Goal: Task Accomplishment & Management: Manage account settings

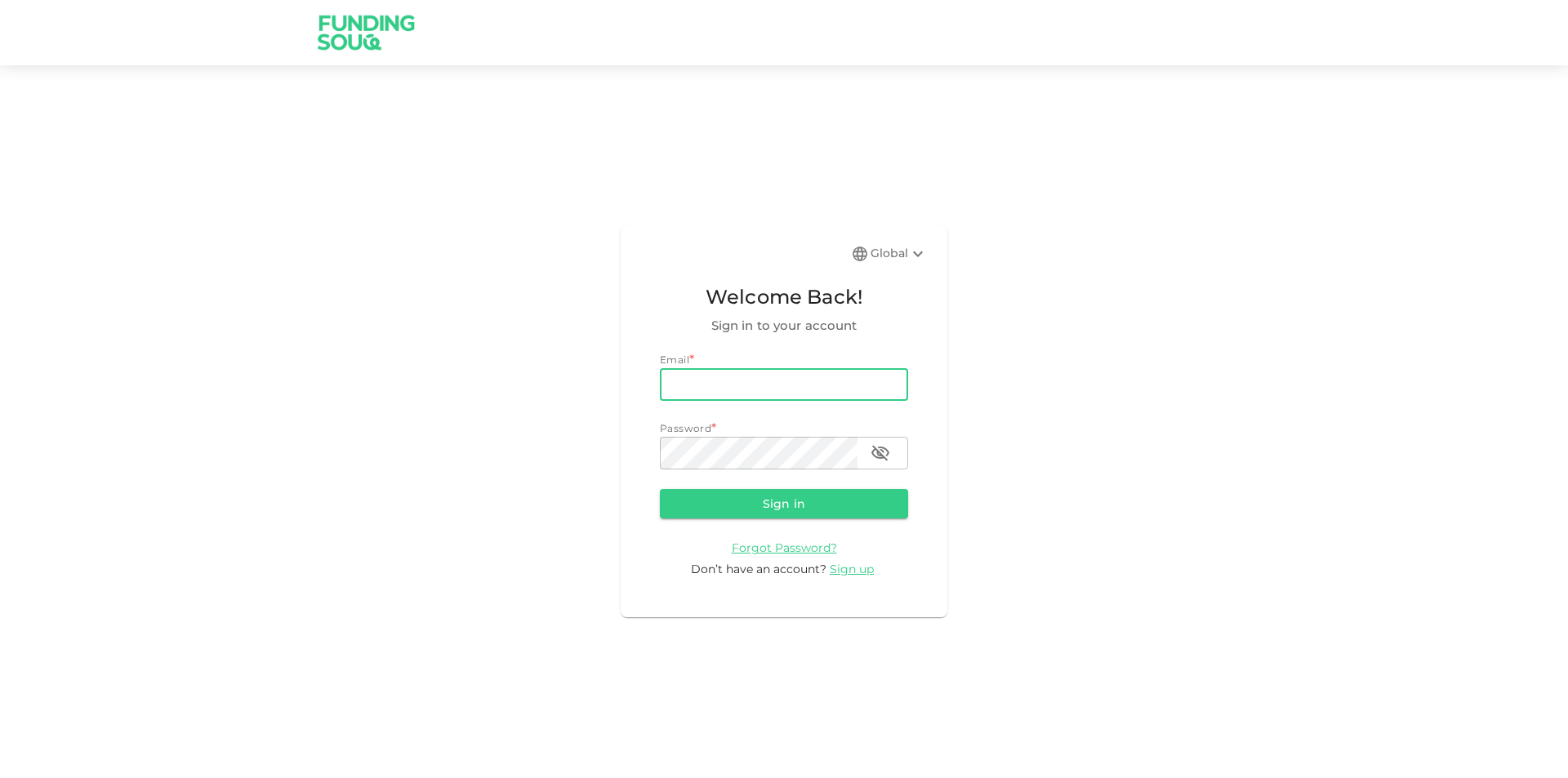
type input "[PERSON_NAME][EMAIL_ADDRESS][PERSON_NAME][DOMAIN_NAME]"
click at [660, 489] on button "Sign in" at bounding box center [784, 503] width 249 height 29
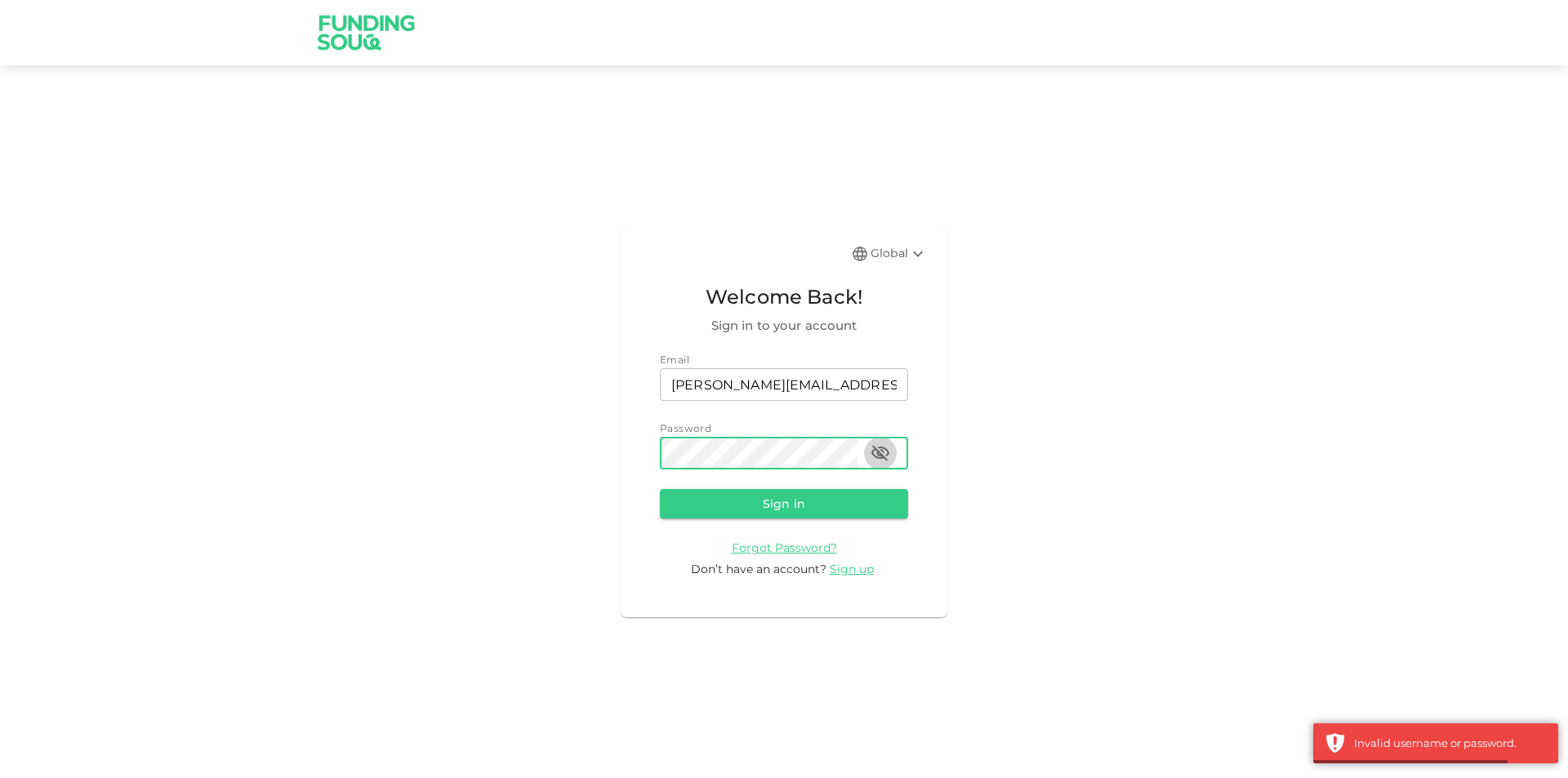
click at [875, 457] on icon "button" at bounding box center [880, 454] width 18 height 16
click at [660, 489] on button "Sign in" at bounding box center [784, 503] width 249 height 29
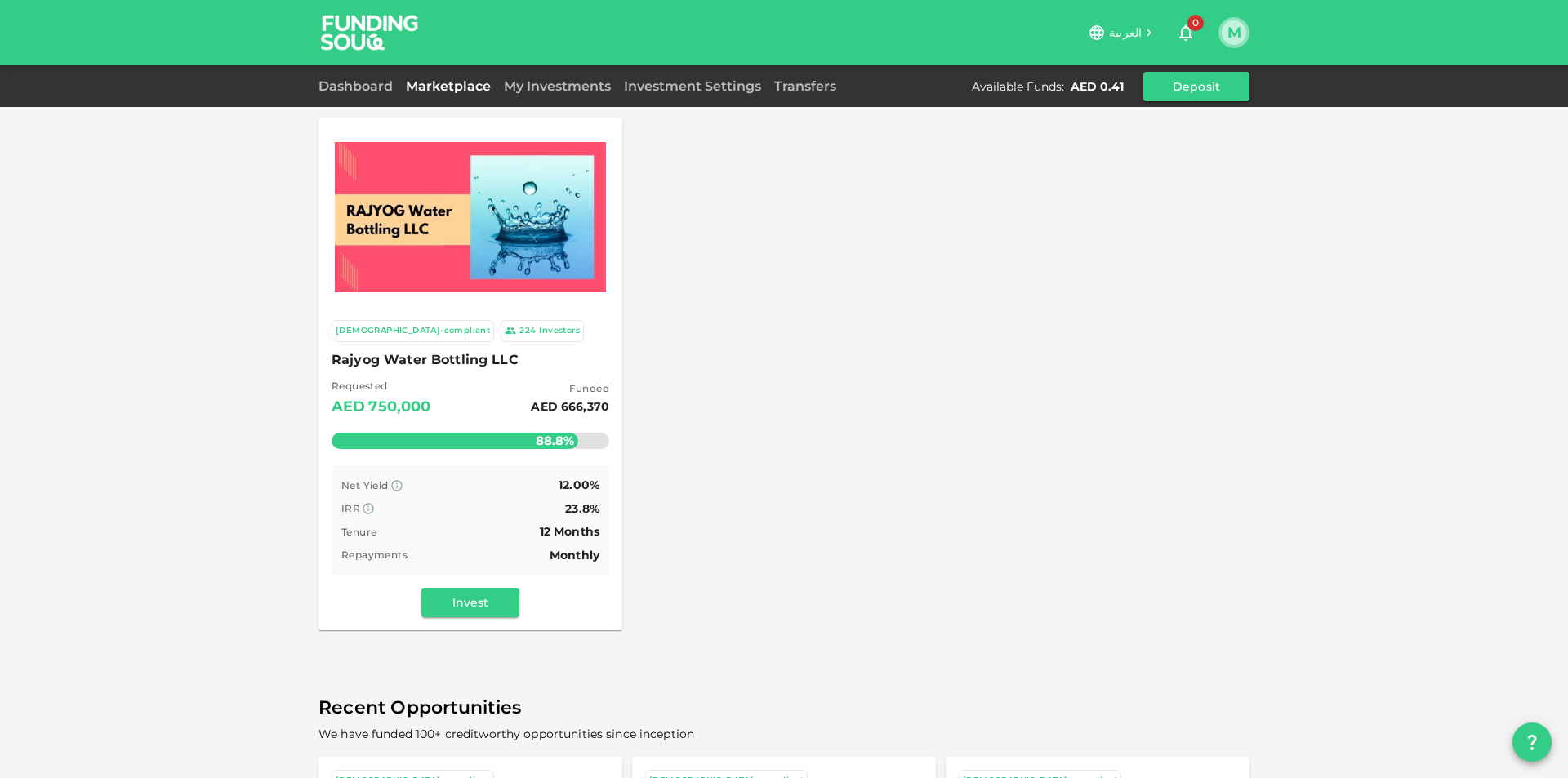
click at [1223, 29] on button "M" at bounding box center [1234, 33] width 24 height 24
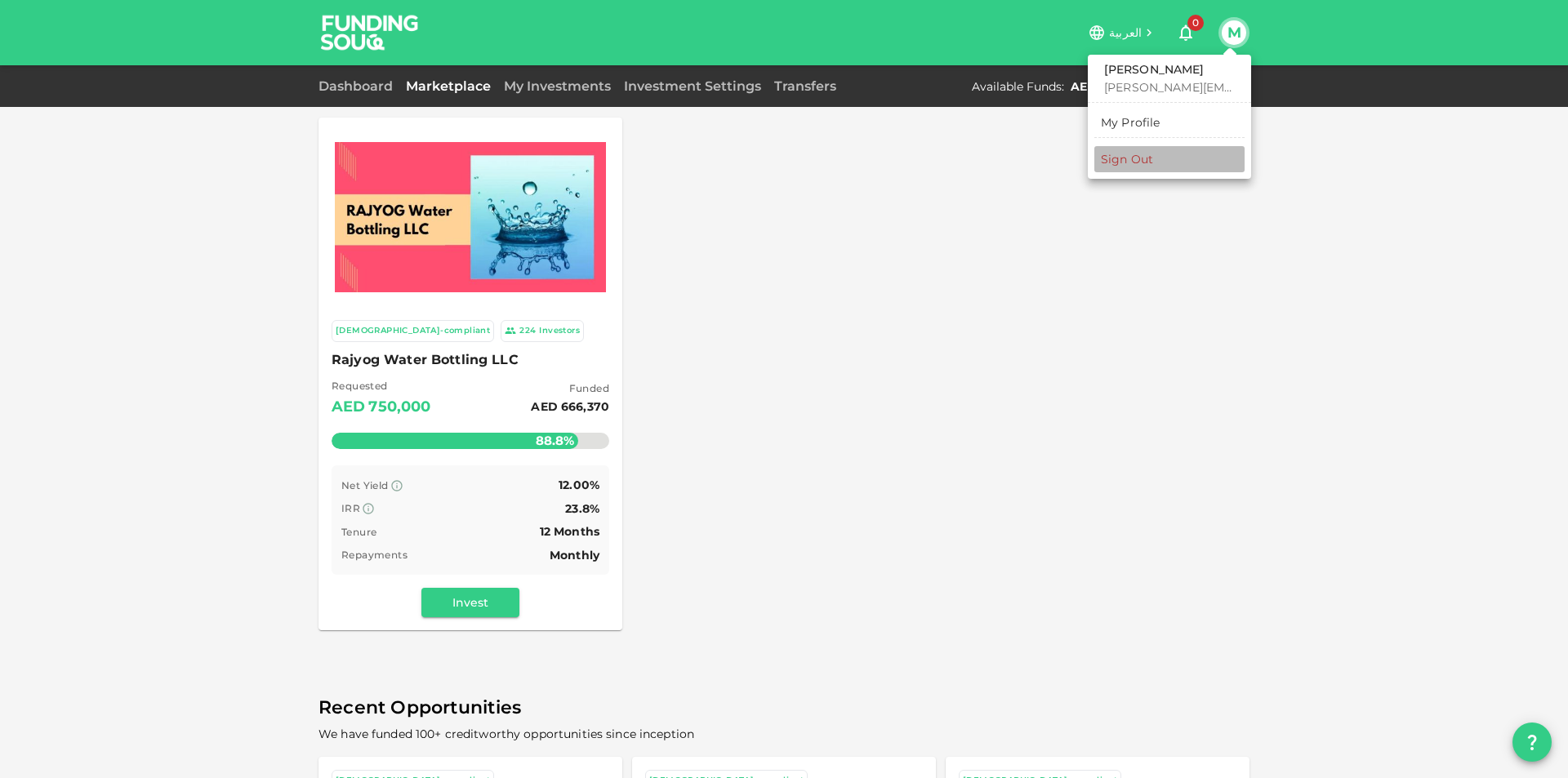
click at [1139, 158] on div "Sign Out" at bounding box center [1127, 159] width 52 height 16
